Goal: Task Accomplishment & Management: Manage account settings

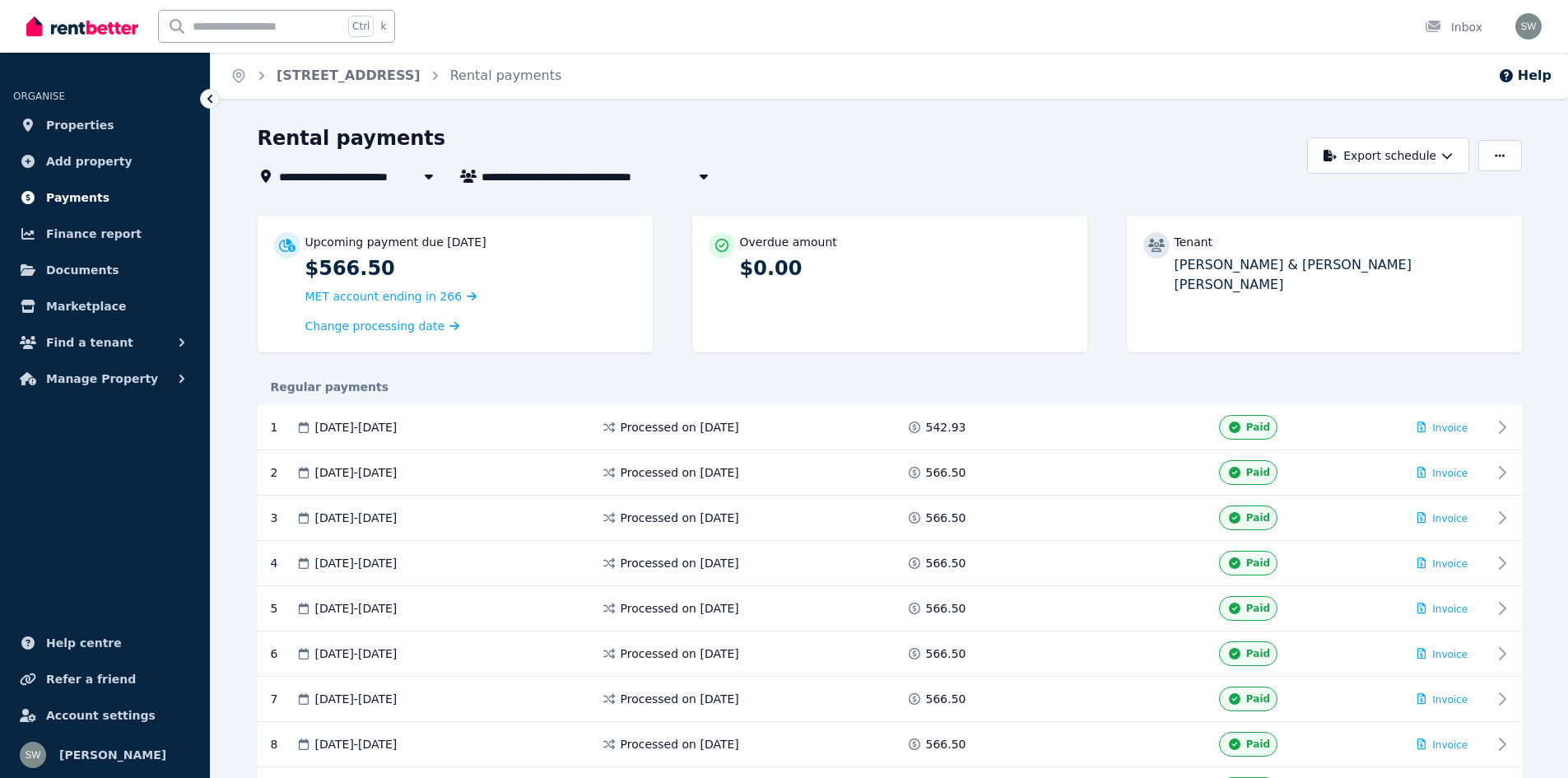
click at [67, 194] on span "Payments" at bounding box center [78, 197] width 64 height 19
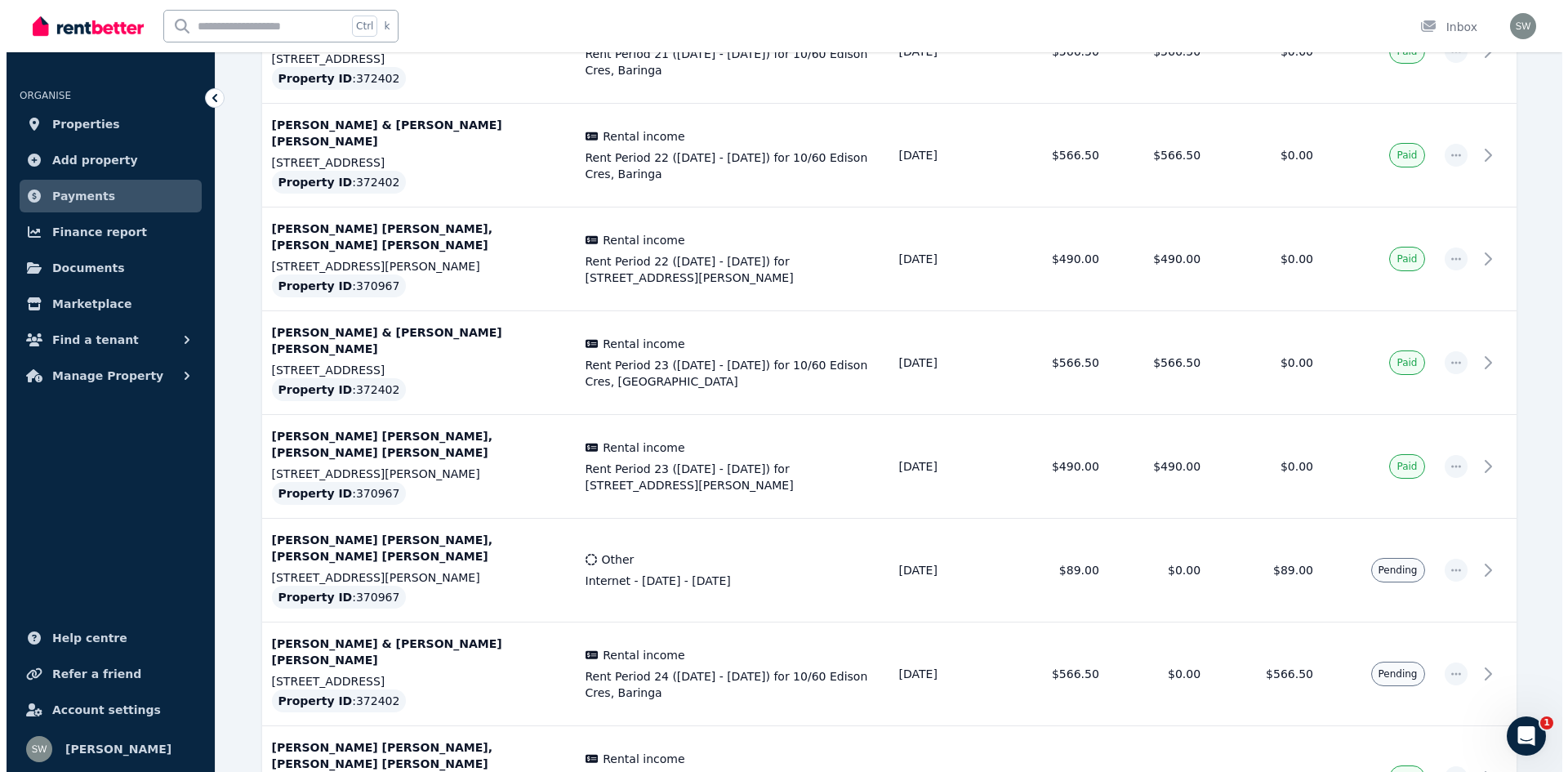
scroll to position [414, 0]
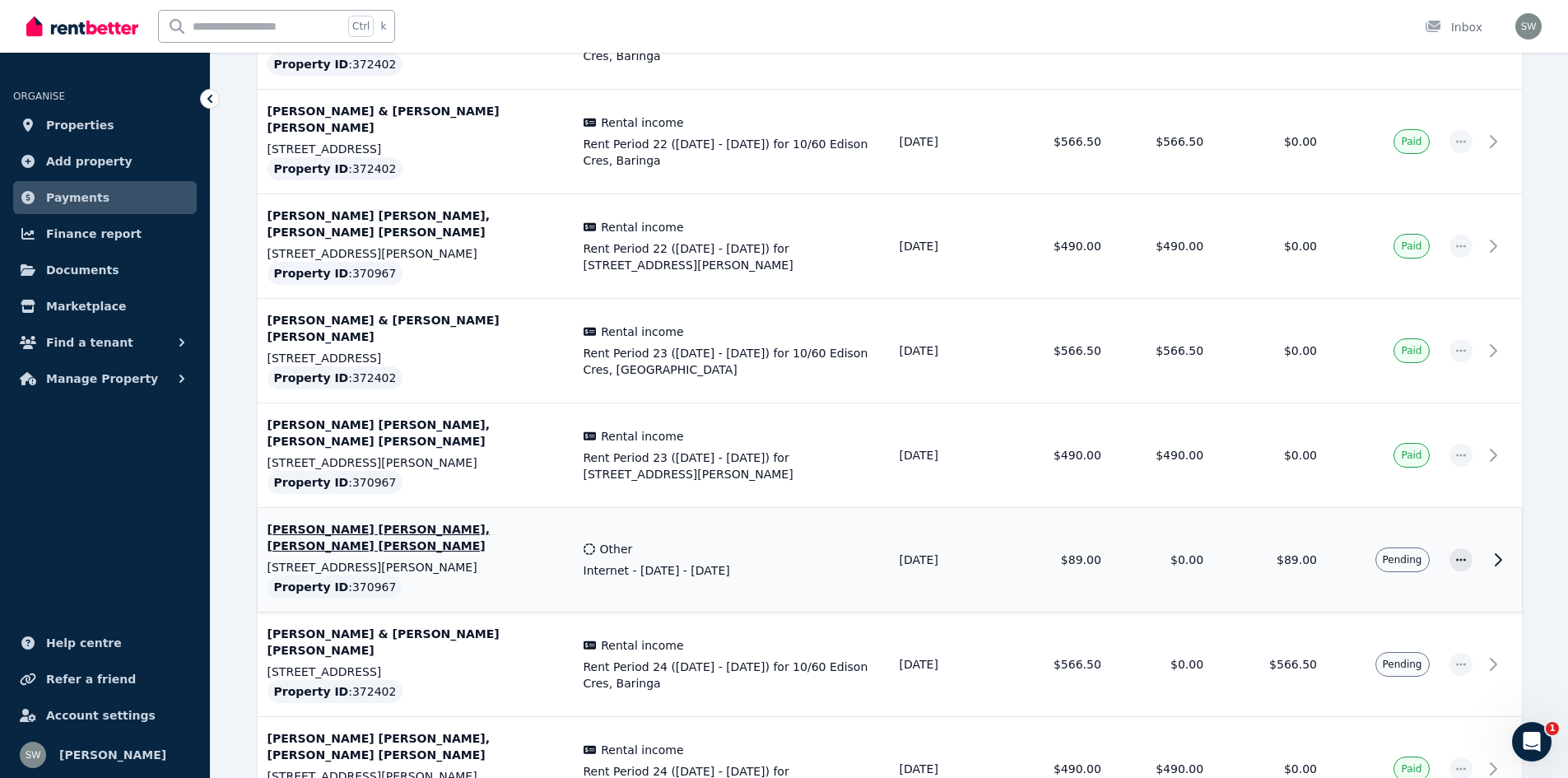
click at [871, 541] on div "Other" at bounding box center [731, 549] width 296 height 17
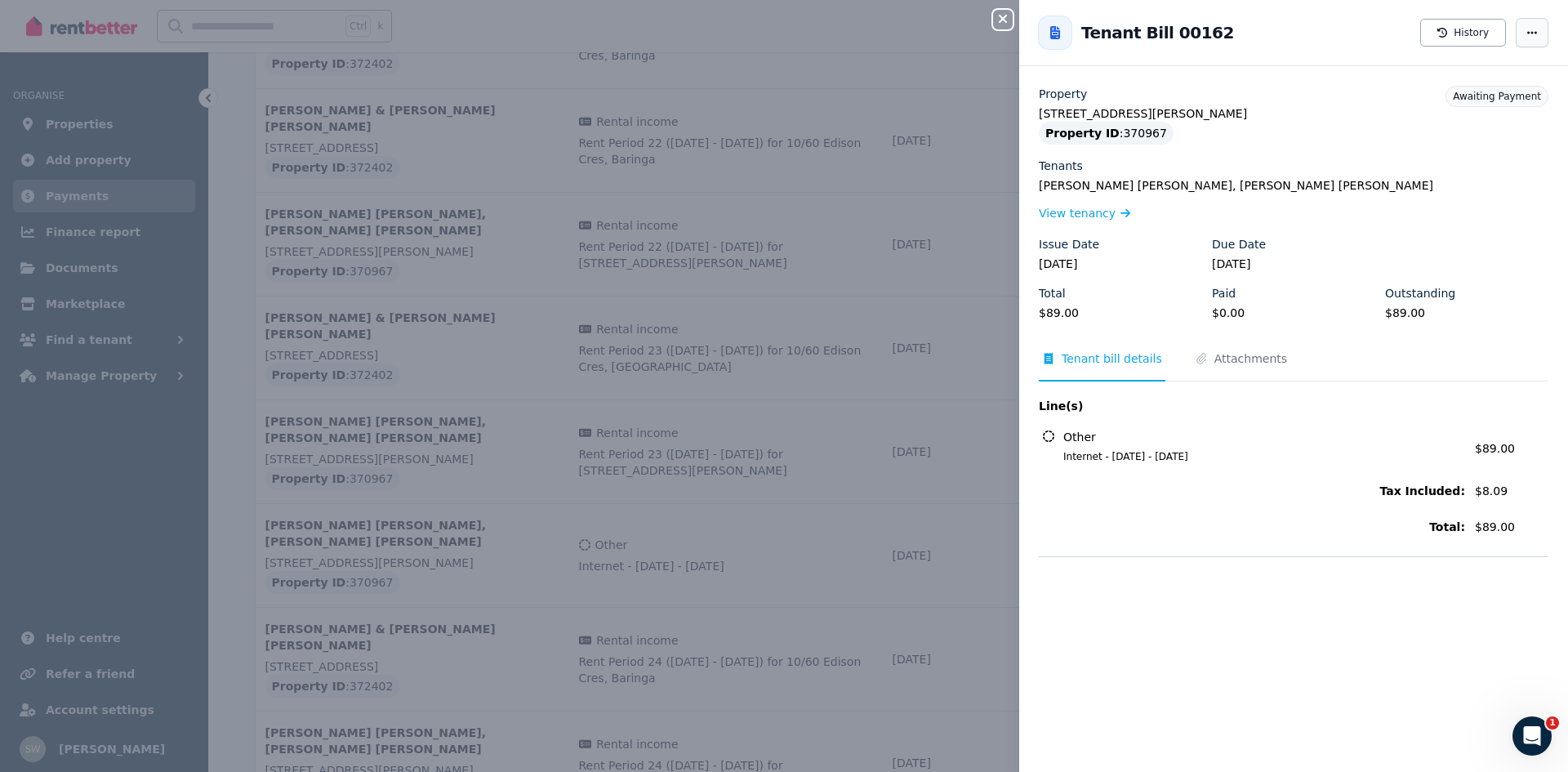
drag, startPoint x: 1533, startPoint y: 13, endPoint x: 1530, endPoint y: 21, distance: 8.5
click at [1533, 14] on div "Tenant Bill 00162 History" at bounding box center [1294, 32] width 549 height 53
click at [1530, 21] on span "button" at bounding box center [1532, 32] width 32 height 30
click at [1479, 115] on span "Mark as paid" at bounding box center [1483, 112] width 104 height 19
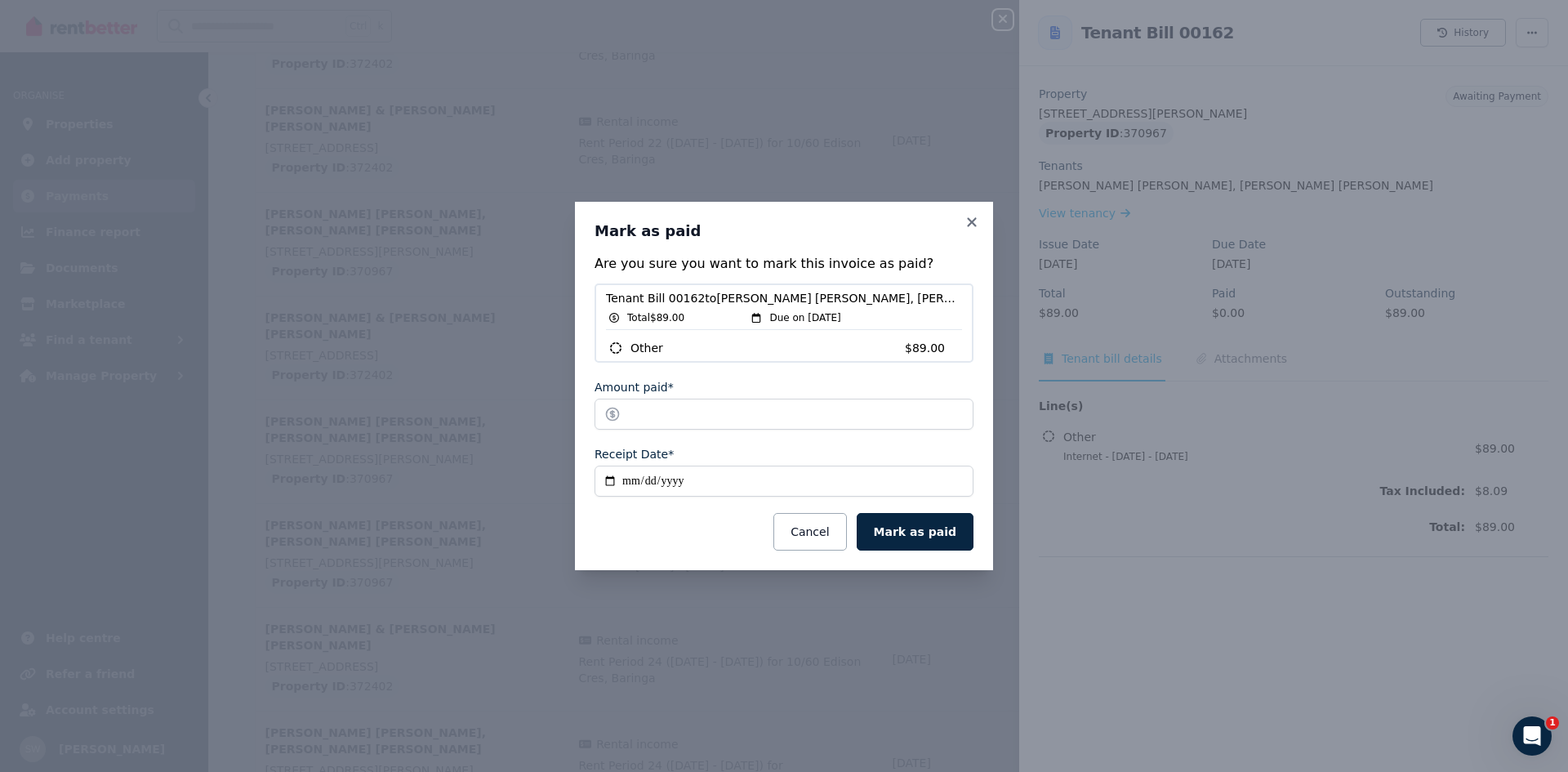
click at [696, 476] on input "**********" at bounding box center [784, 481] width 379 height 31
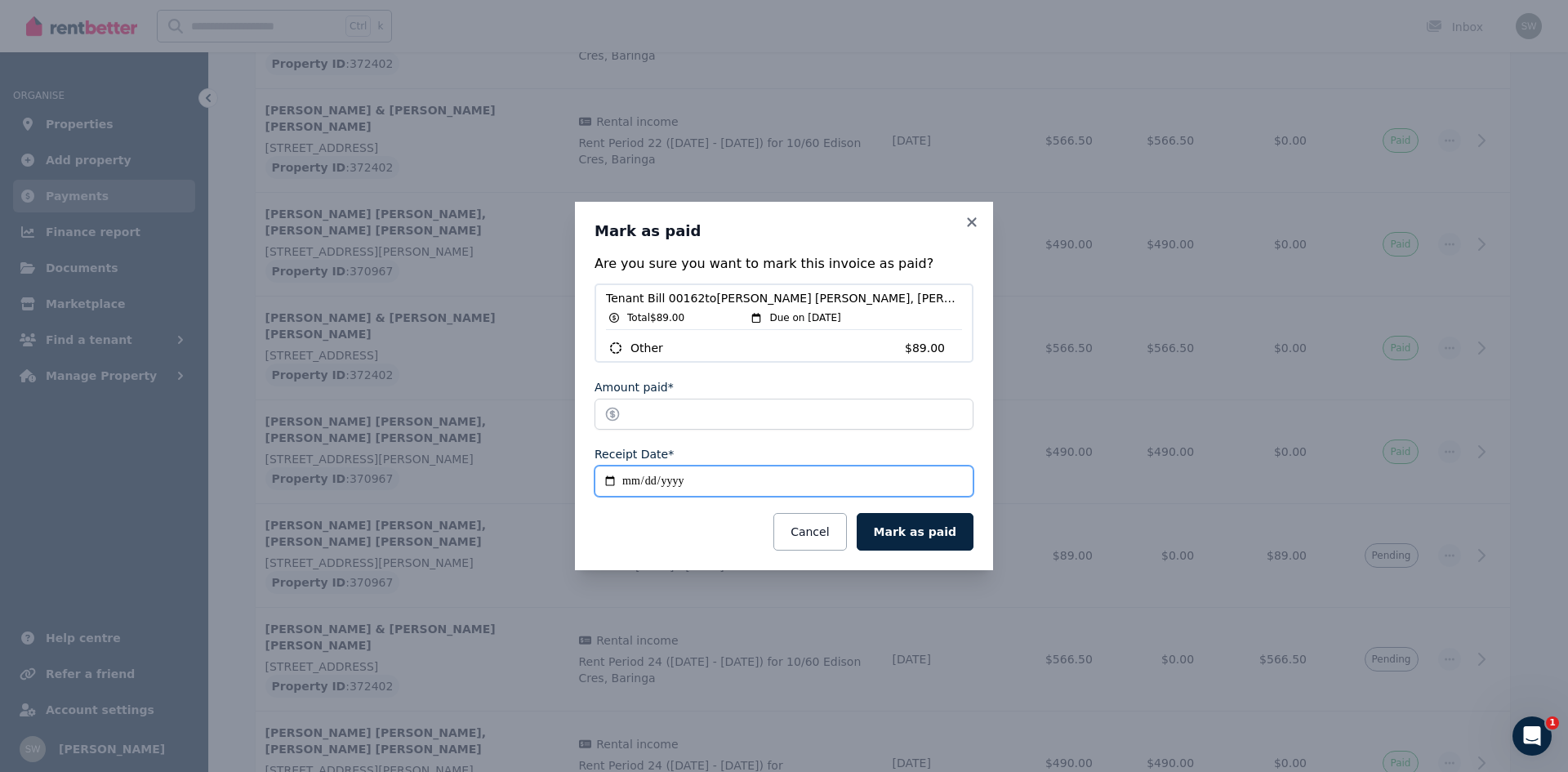
click at [634, 482] on input "**********" at bounding box center [784, 481] width 379 height 31
click at [917, 536] on button "Mark as paid" at bounding box center [915, 532] width 117 height 38
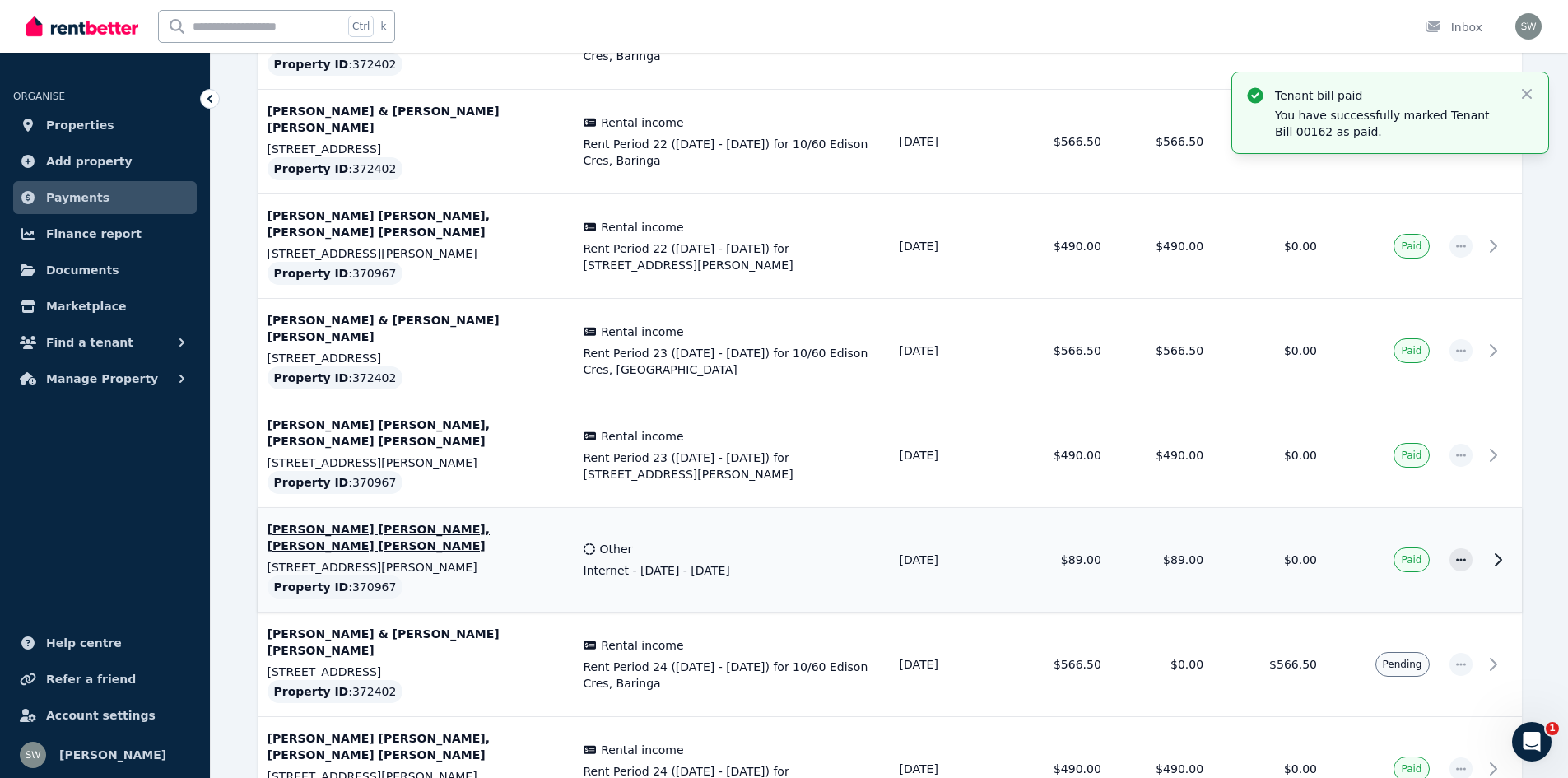
click at [1506, 550] on icon at bounding box center [1498, 560] width 19 height 19
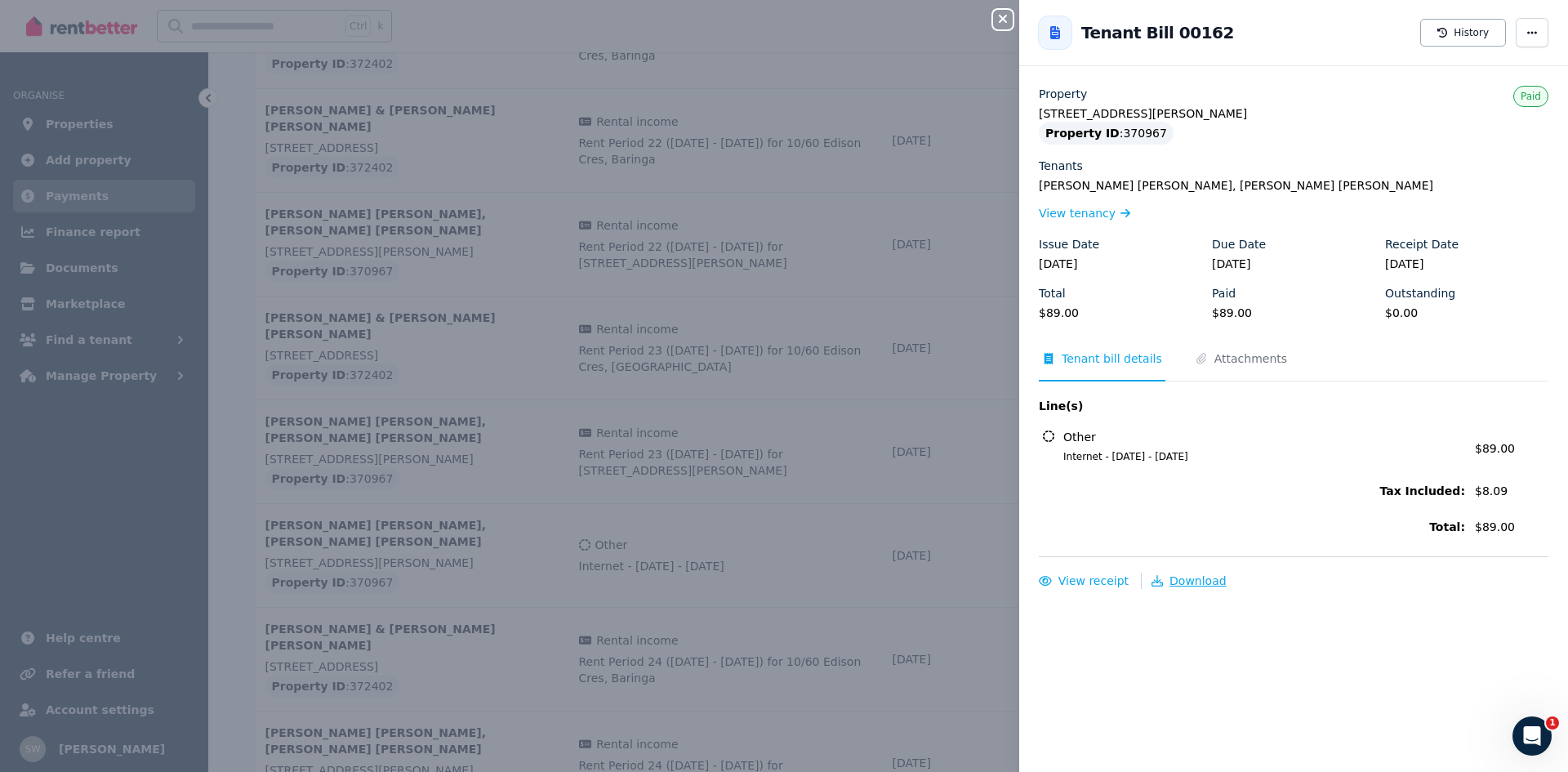
click at [1177, 583] on span "Download" at bounding box center [1198, 580] width 57 height 13
